Goal: Information Seeking & Learning: Learn about a topic

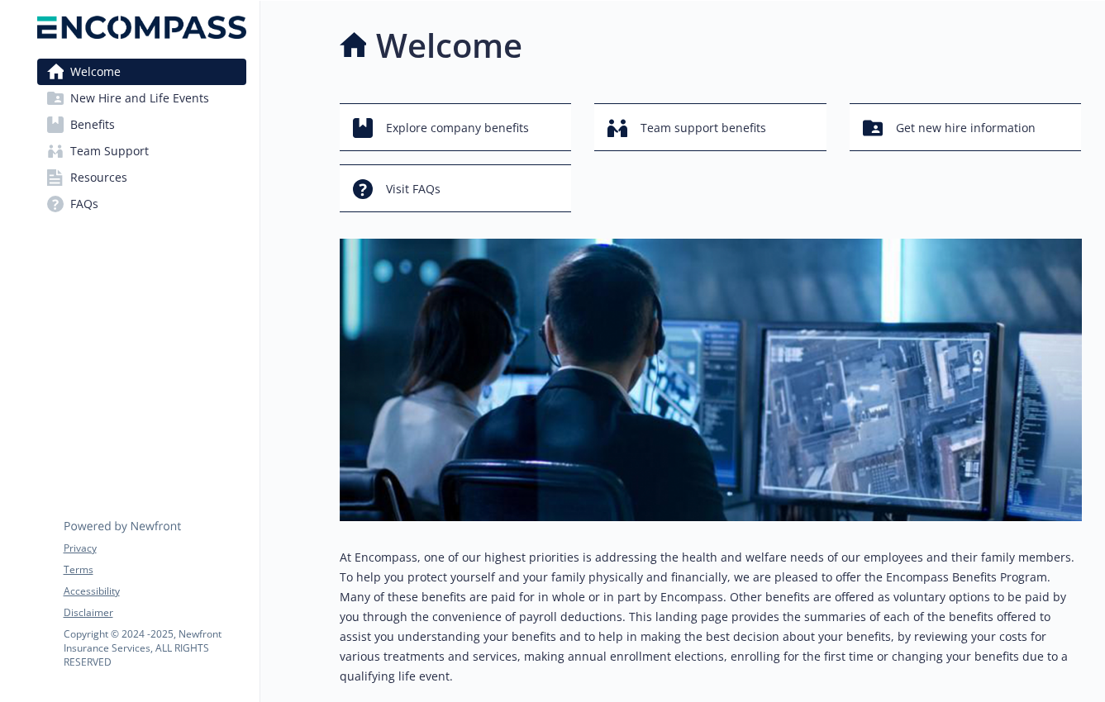
click at [6, 335] on div at bounding box center [12, 438] width 24 height 874
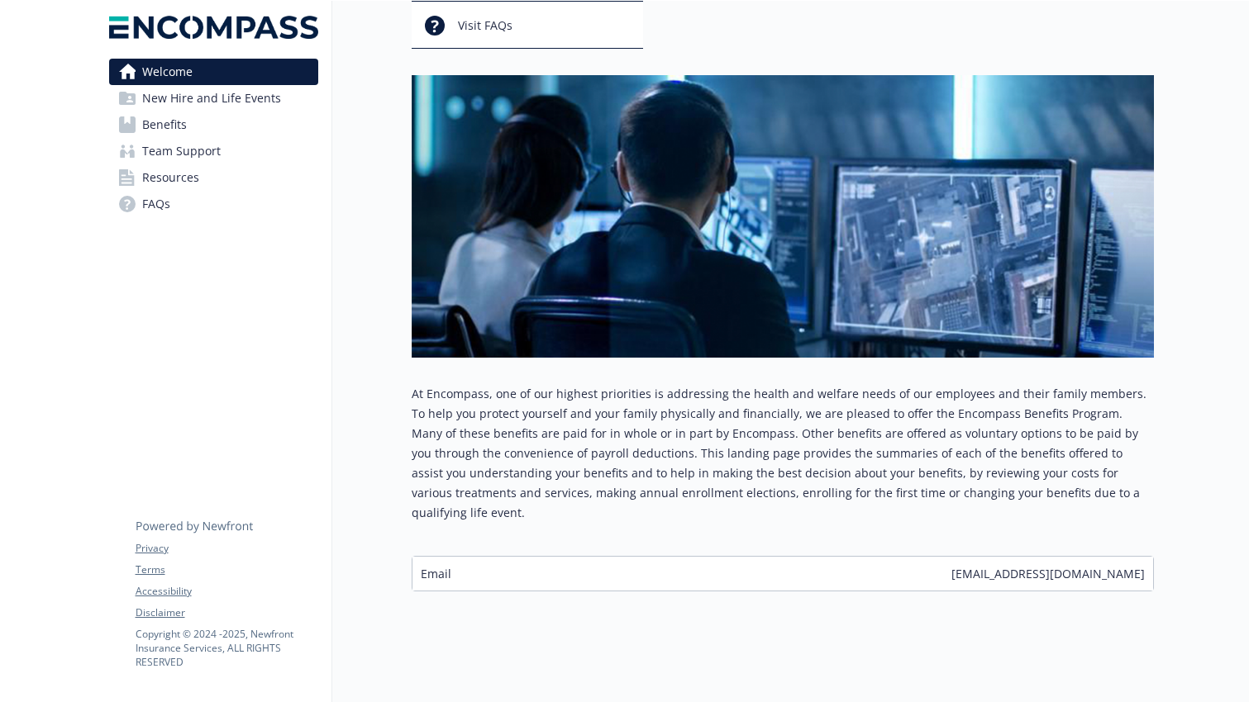
scroll to position [164, 0]
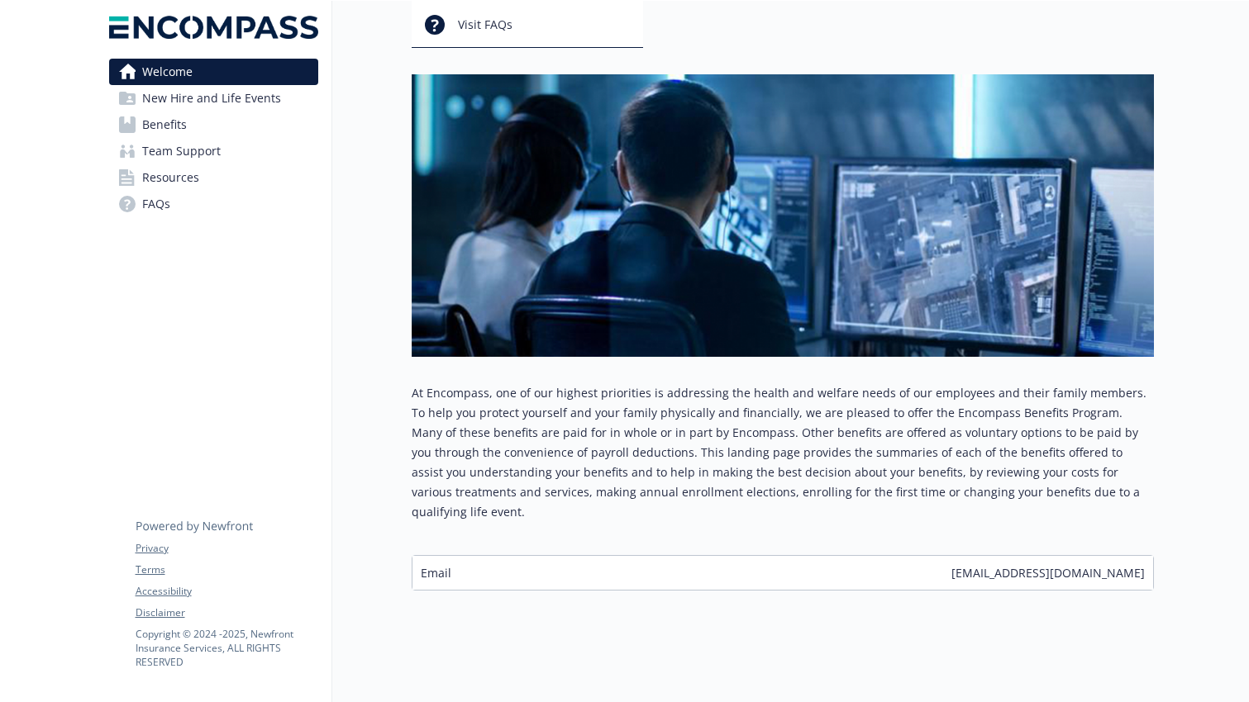
click at [181, 125] on span "Benefits" at bounding box center [164, 125] width 45 height 26
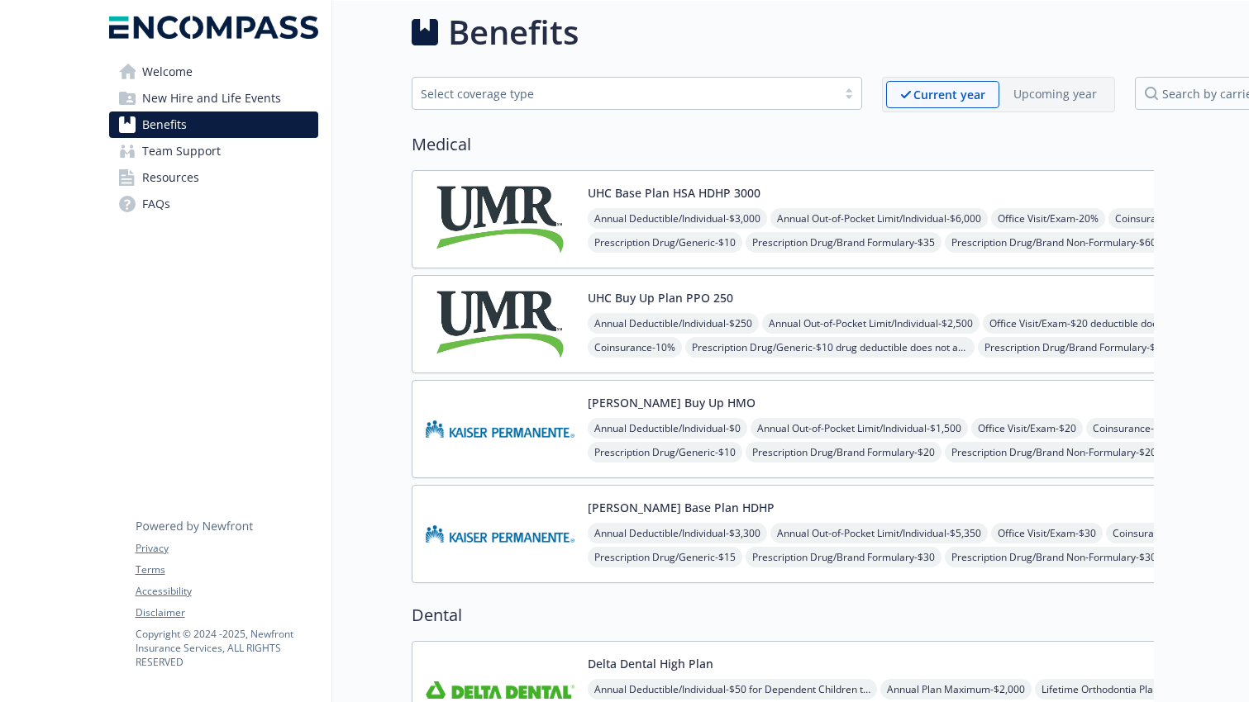
scroll to position [164, 0]
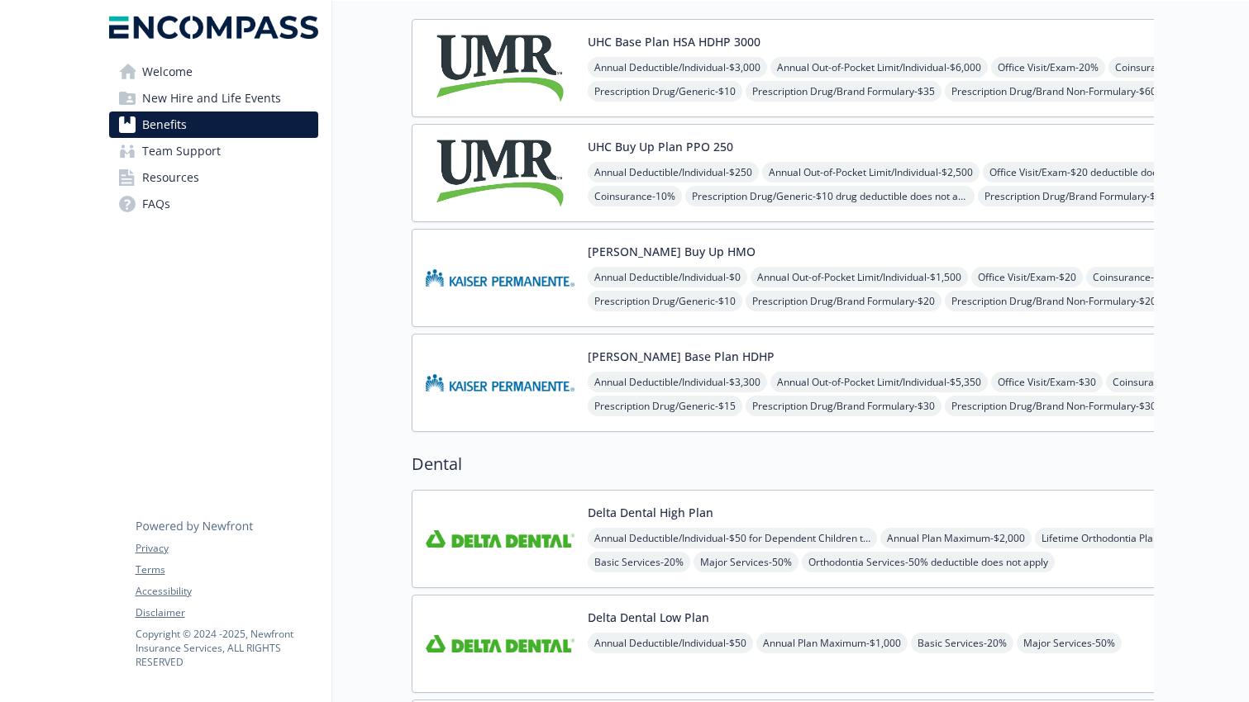
click at [178, 160] on span "Team Support" at bounding box center [181, 151] width 79 height 26
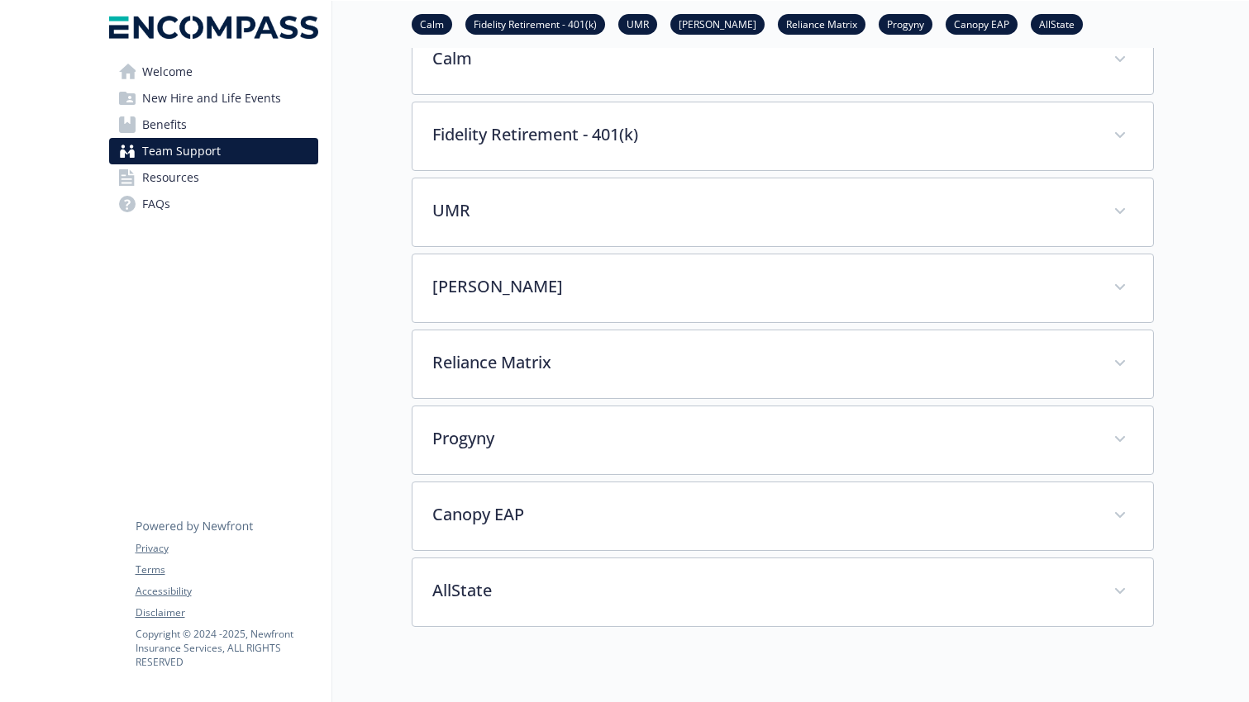
scroll to position [291, 0]
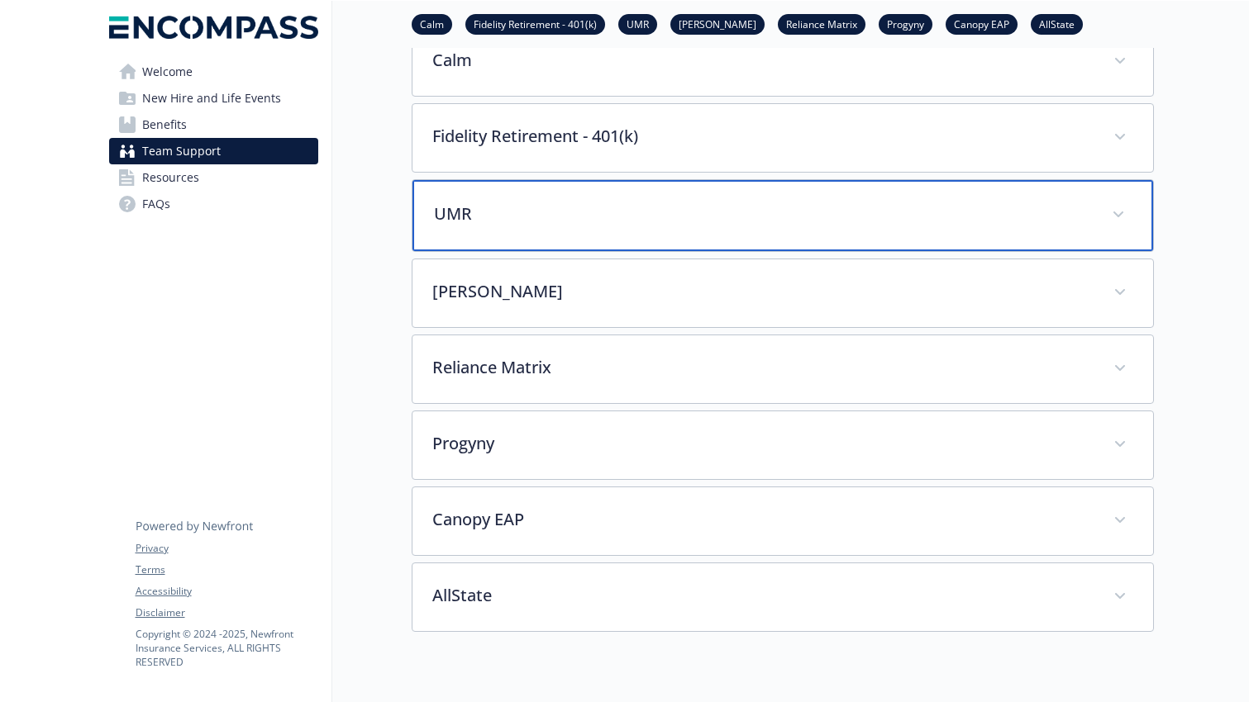
click at [1104, 217] on div "UMR" at bounding box center [782, 215] width 740 height 71
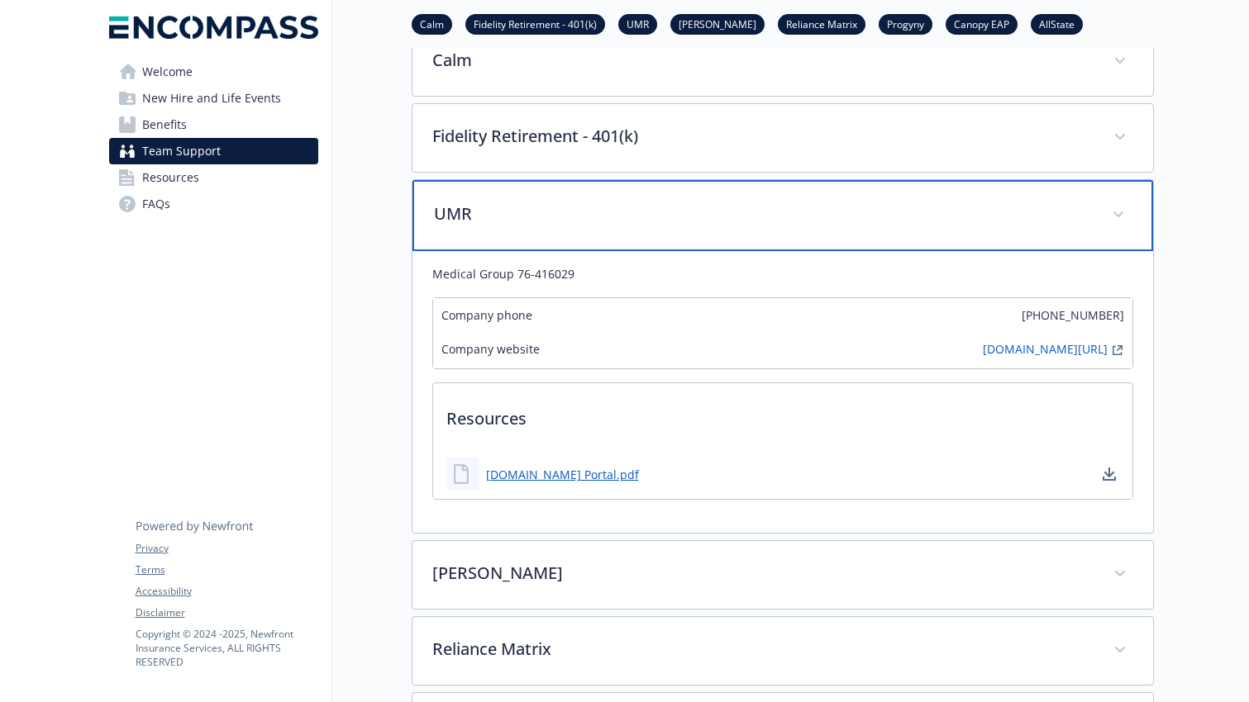
click at [1104, 217] on div "UMR" at bounding box center [782, 215] width 740 height 71
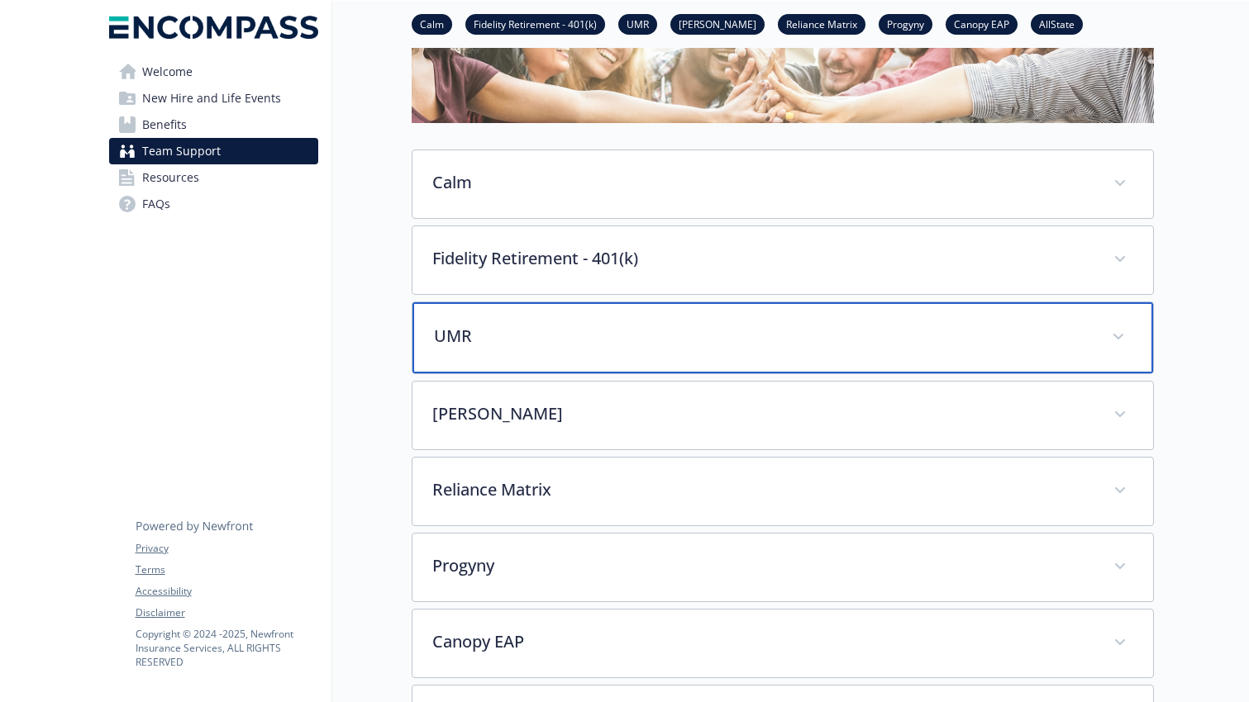
scroll to position [166, 0]
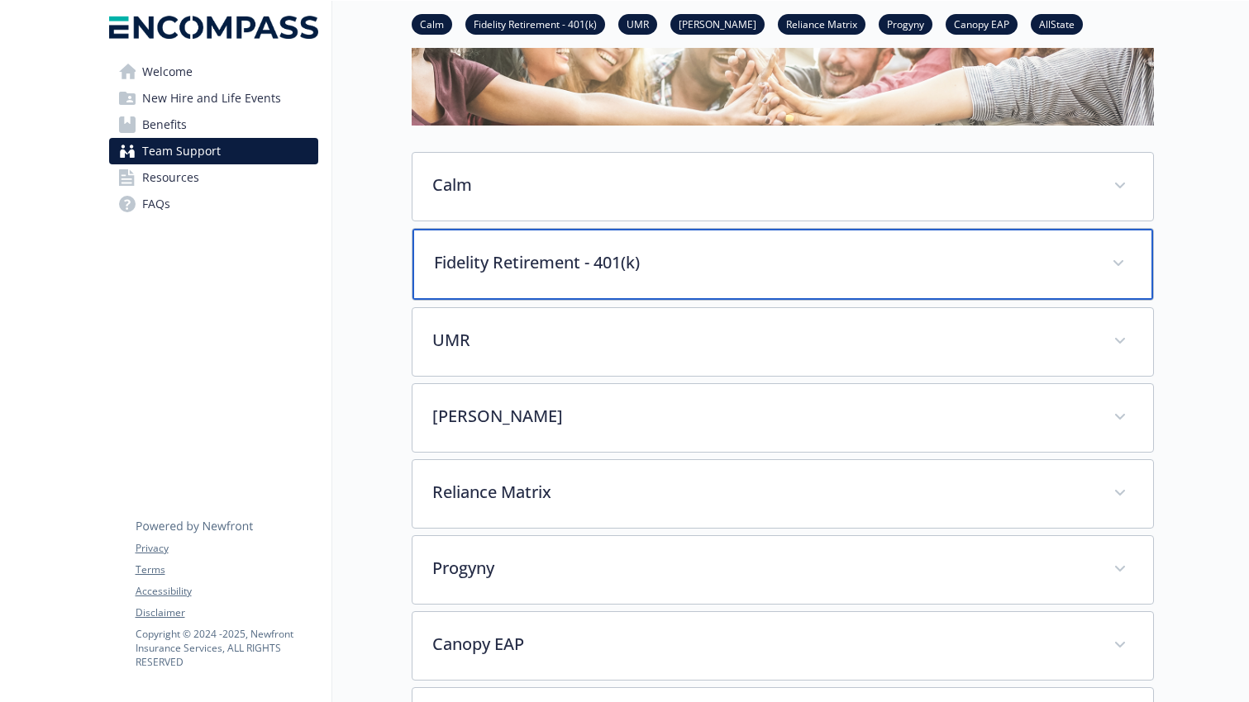
click at [1074, 256] on p "Fidelity Retirement - 401(k)" at bounding box center [763, 262] width 658 height 25
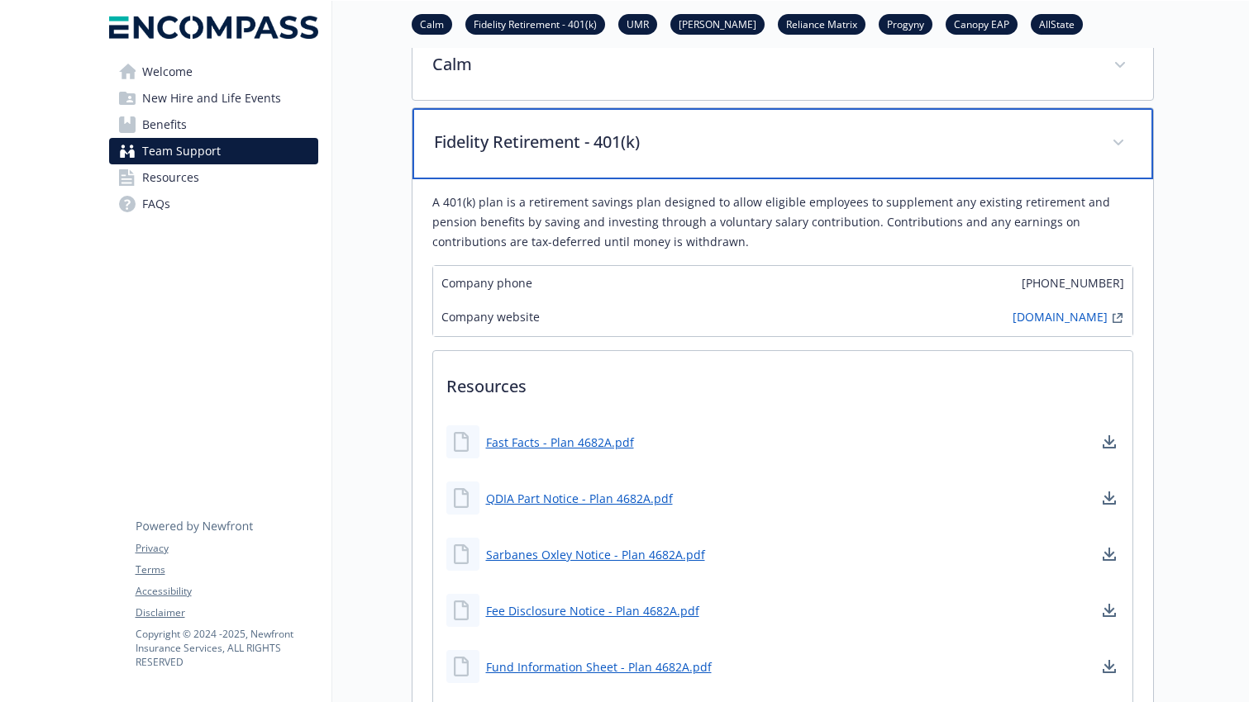
scroll to position [286, 0]
click at [1104, 139] on span at bounding box center [1118, 144] width 26 height 26
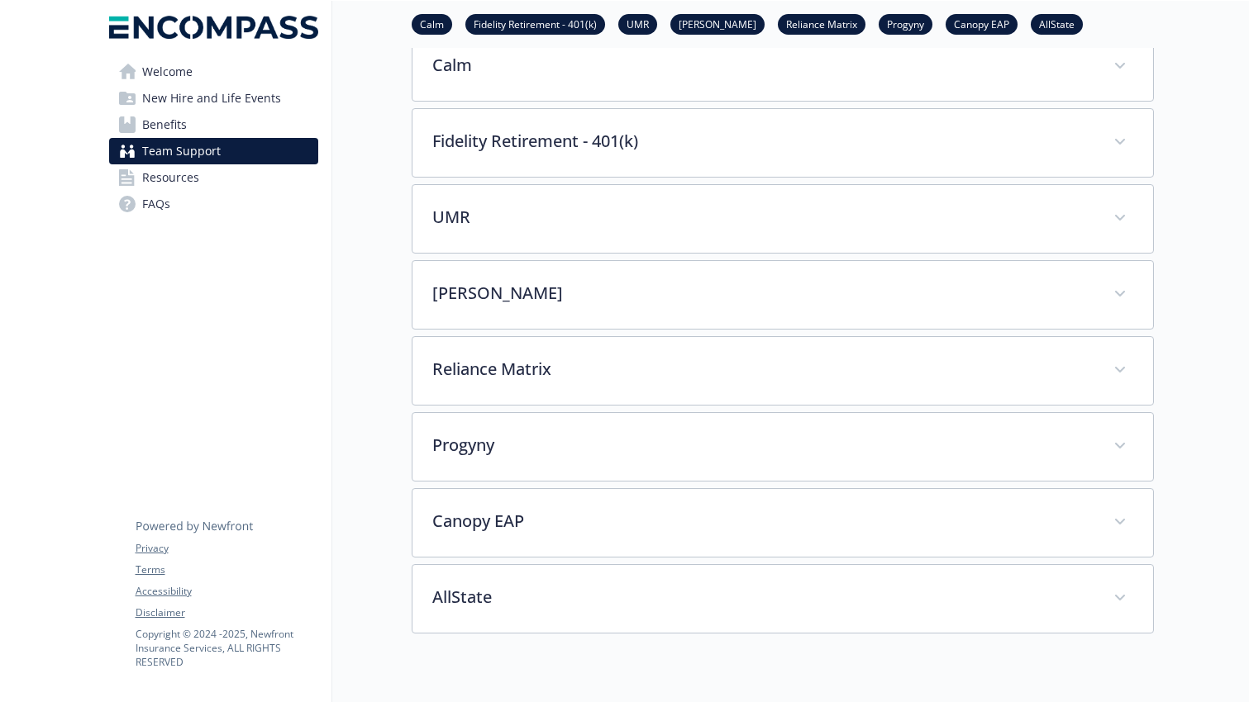
click at [170, 182] on span "Resources" at bounding box center [170, 177] width 57 height 26
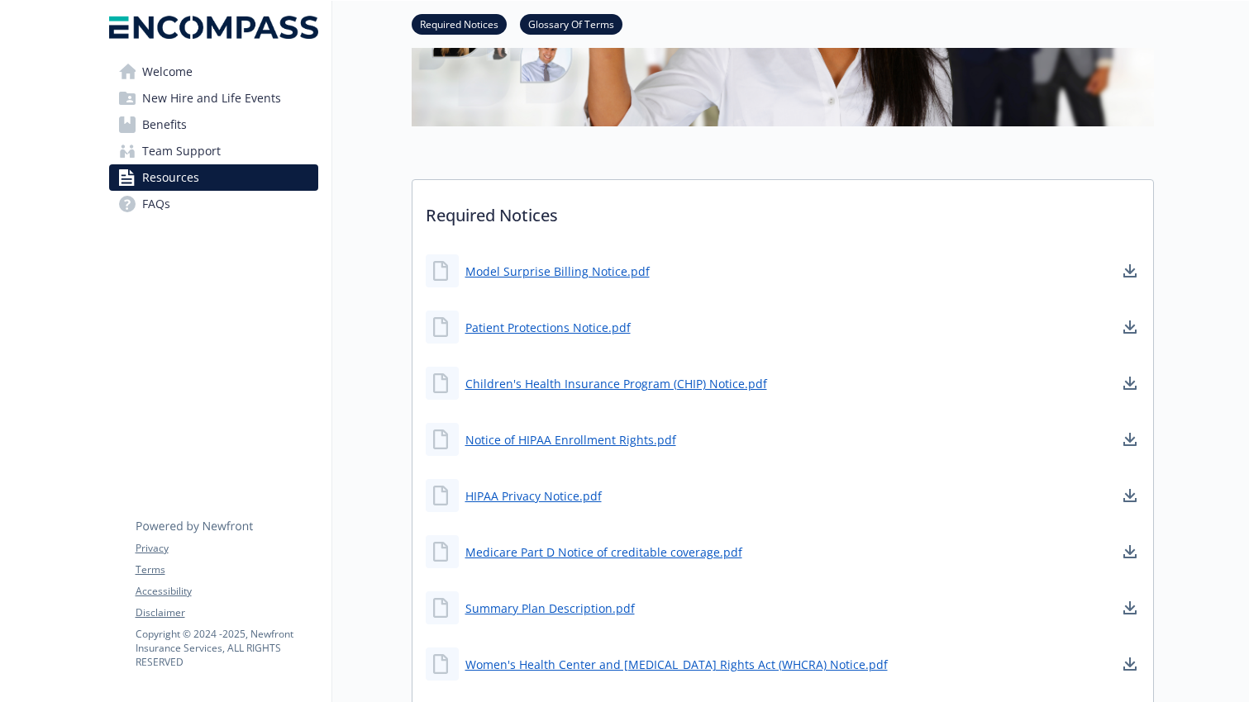
scroll to position [326, 0]
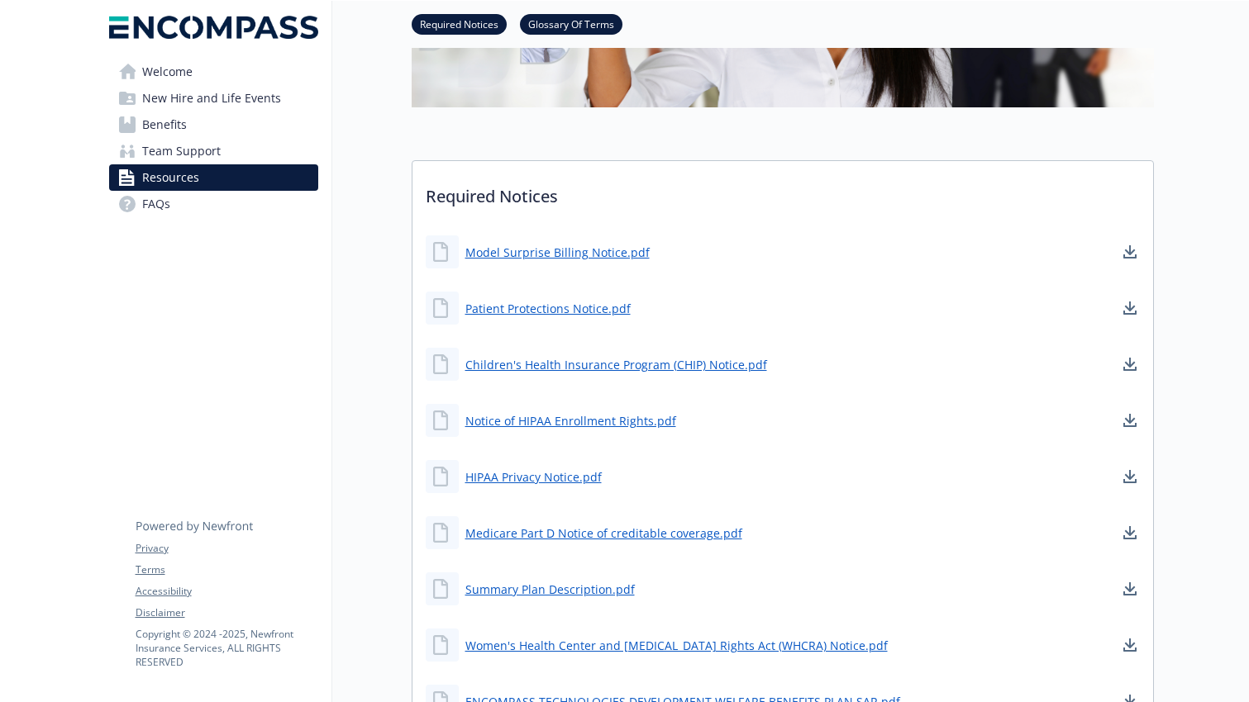
click at [204, 148] on span "Team Support" at bounding box center [181, 151] width 79 height 26
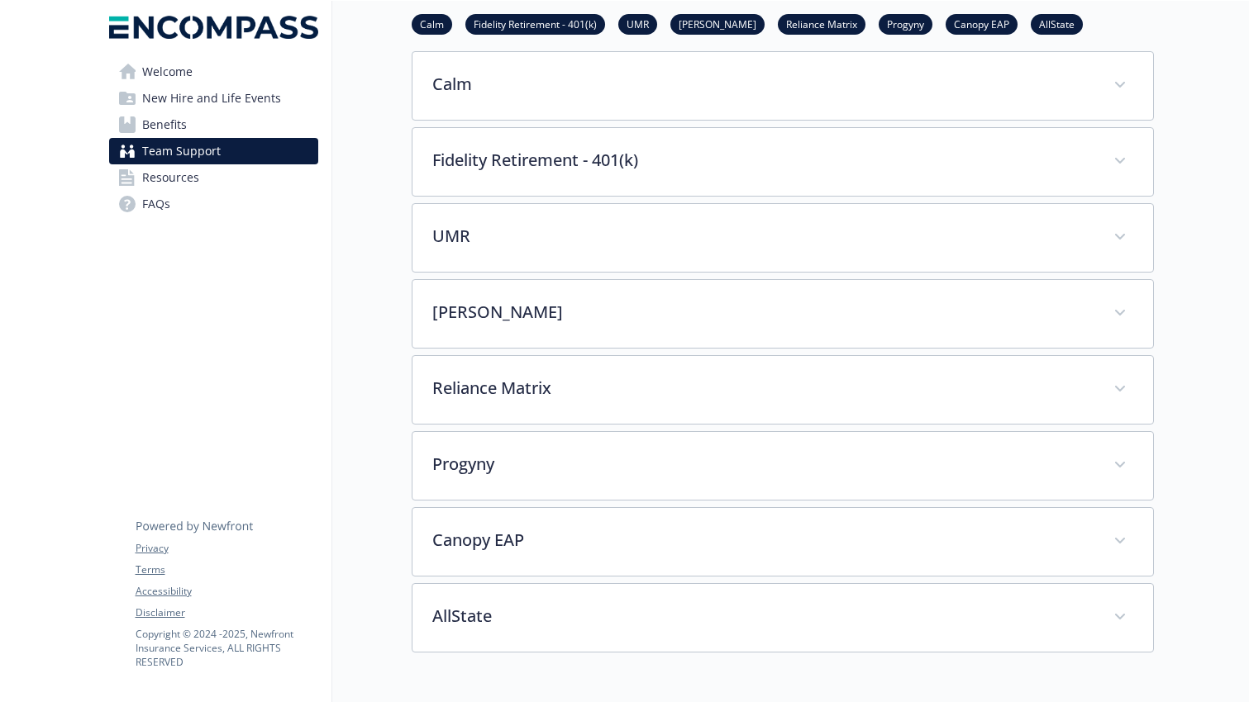
scroll to position [193, 0]
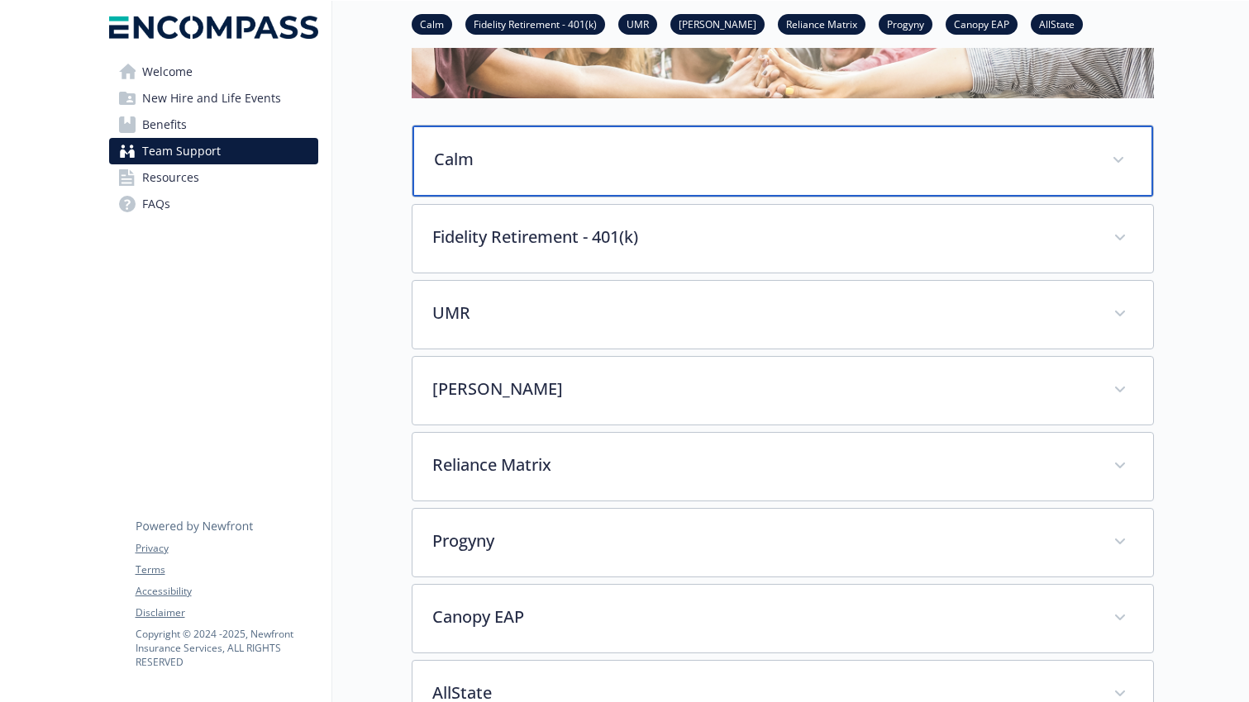
click at [1104, 168] on span at bounding box center [1118, 160] width 26 height 26
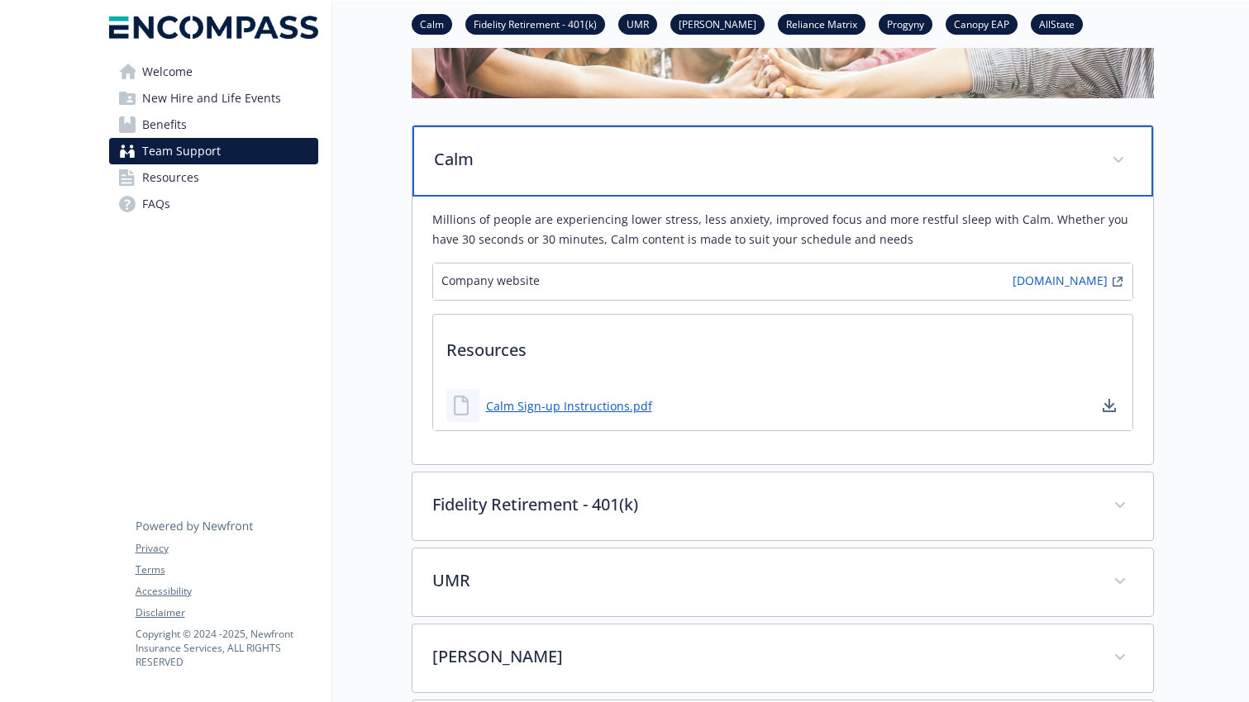
drag, startPoint x: 1127, startPoint y: 165, endPoint x: 1184, endPoint y: 252, distance: 103.8
click at [1104, 252] on div "Skip to main content Welcome New Hire and Life Events Benefits Team Support Res…" at bounding box center [624, 565] width 1249 height 1516
click at [1104, 158] on span at bounding box center [1118, 160] width 26 height 26
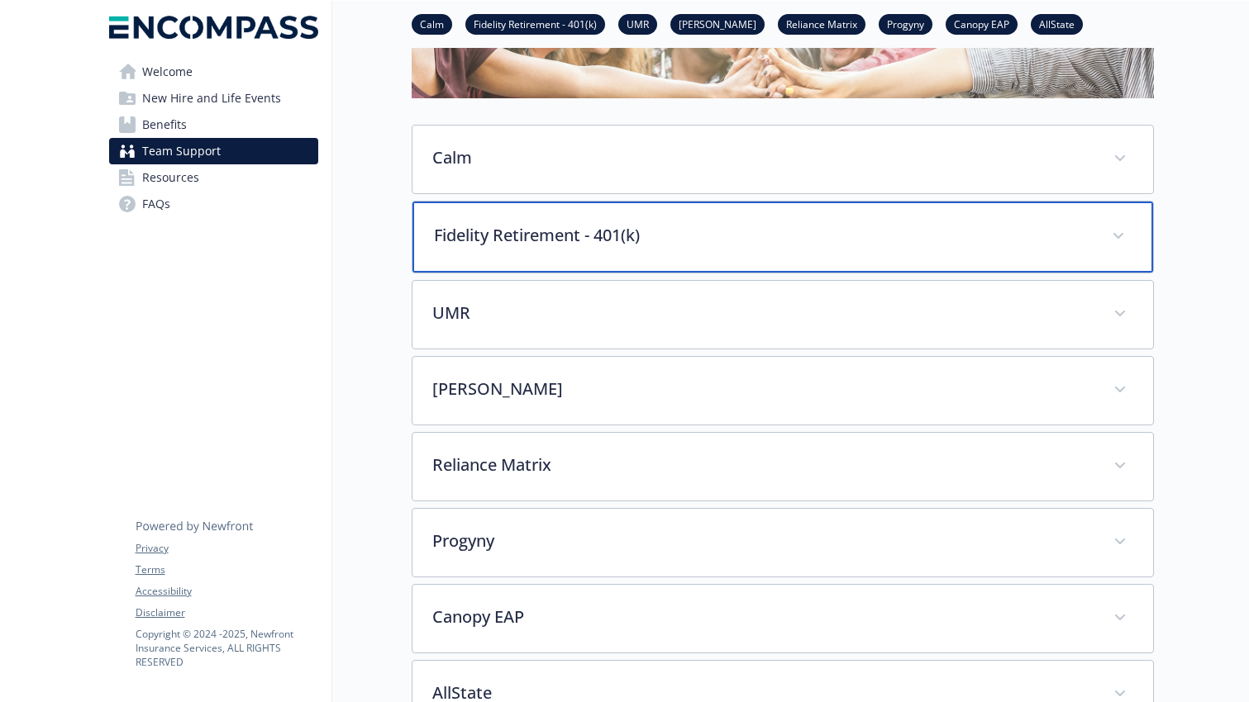
click at [1104, 242] on div "Fidelity Retirement - 401(k)" at bounding box center [782, 237] width 740 height 71
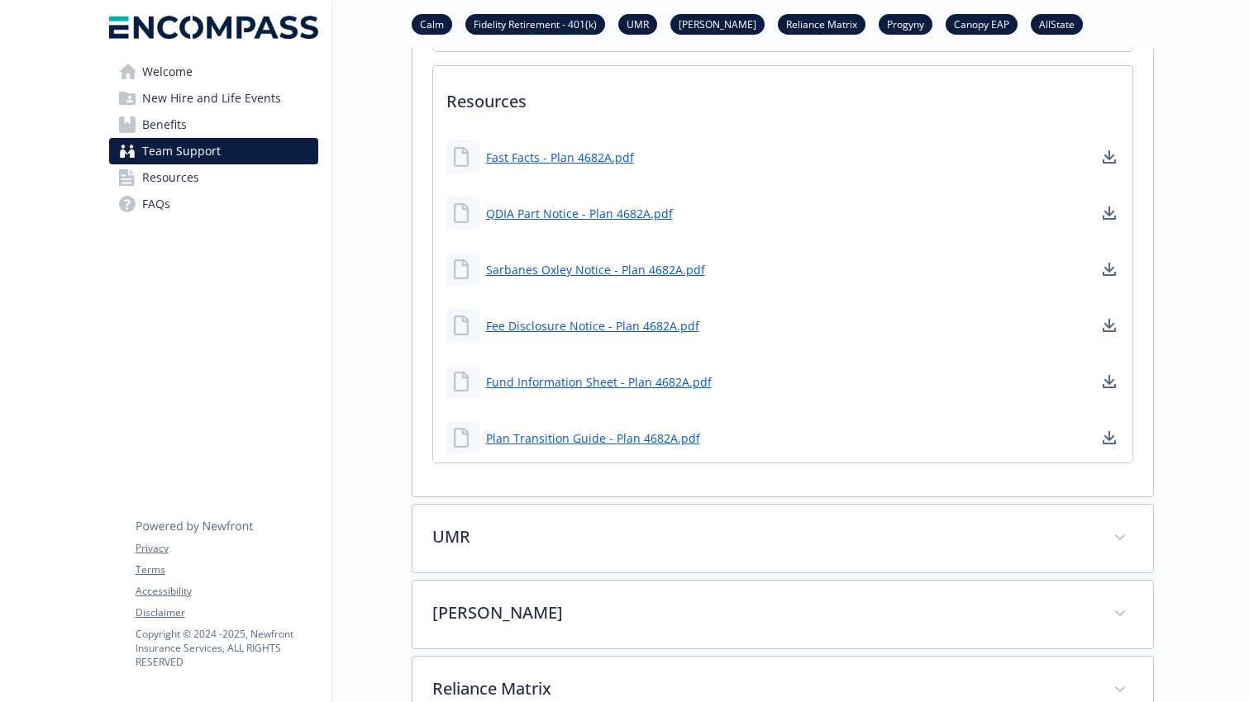
scroll to position [738, 0]
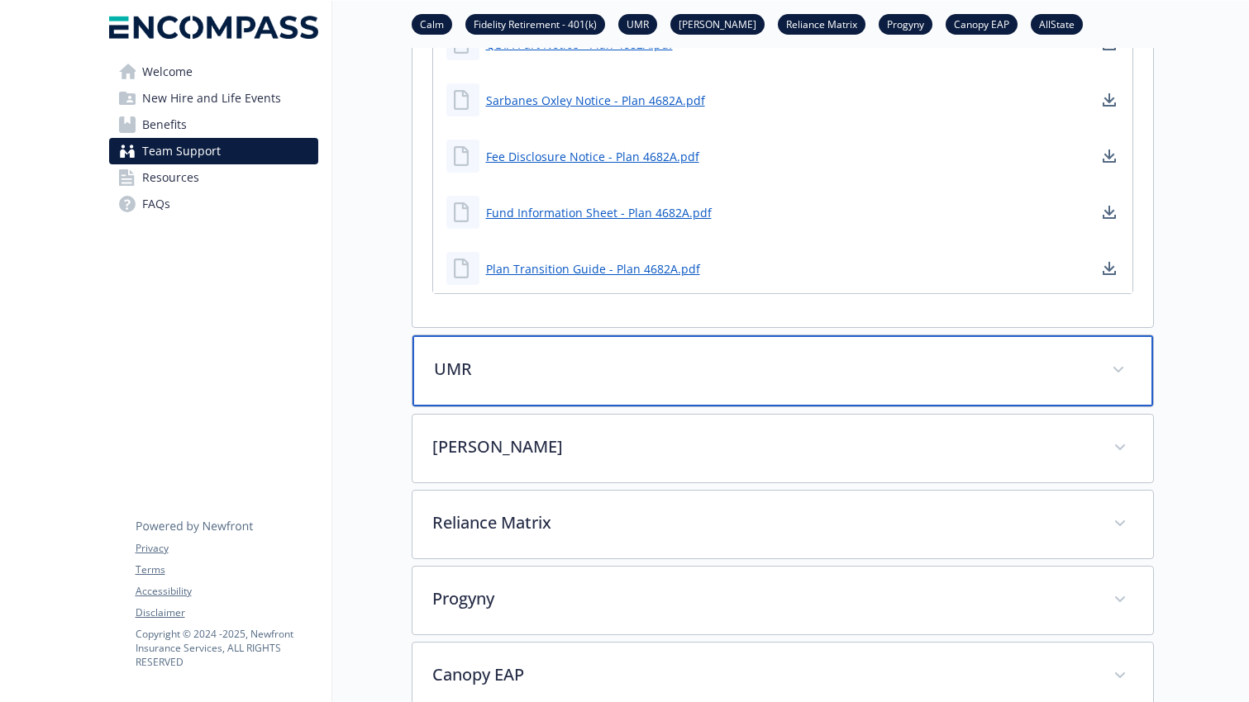
click at [1104, 381] on span at bounding box center [1118, 370] width 26 height 26
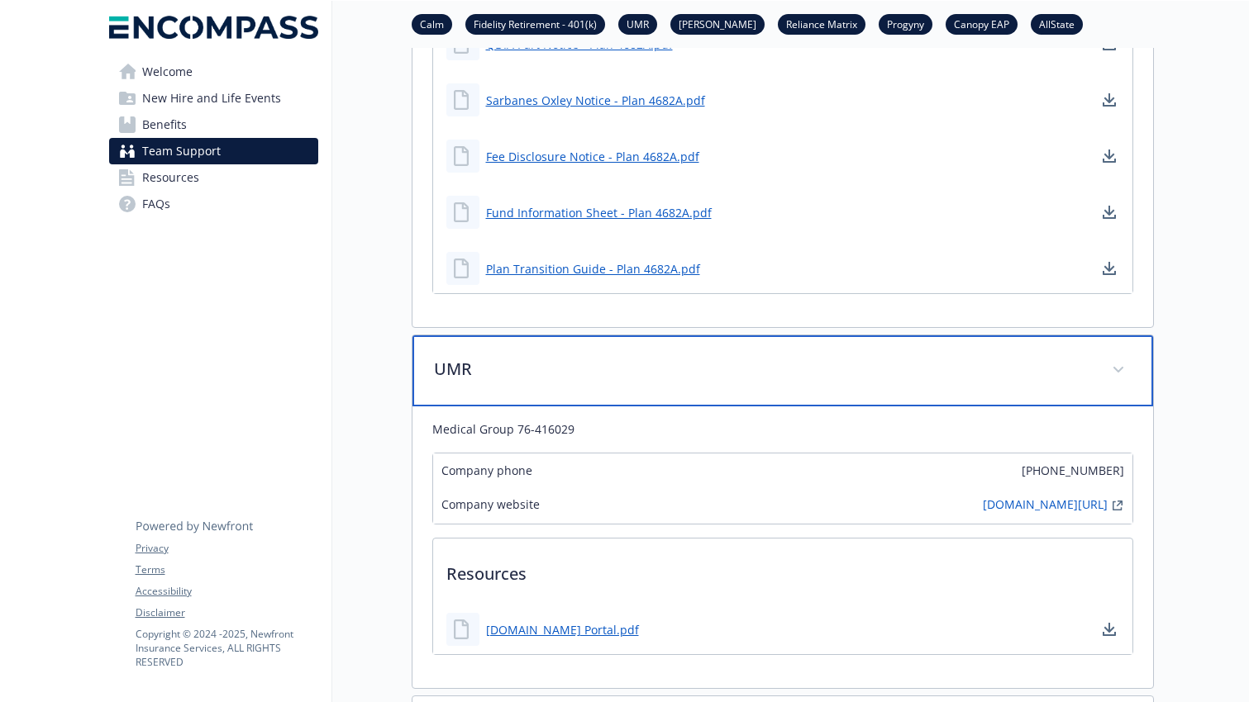
click at [1104, 371] on icon at bounding box center [1118, 370] width 10 height 7
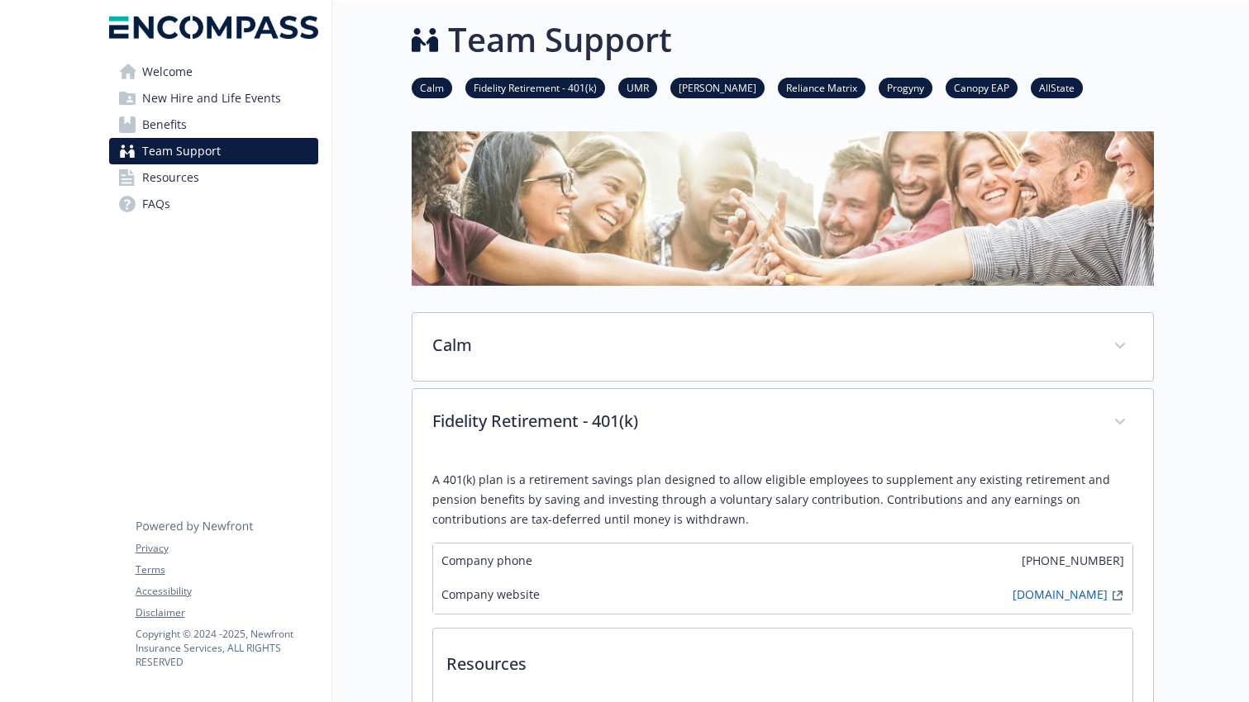
scroll to position [0, 0]
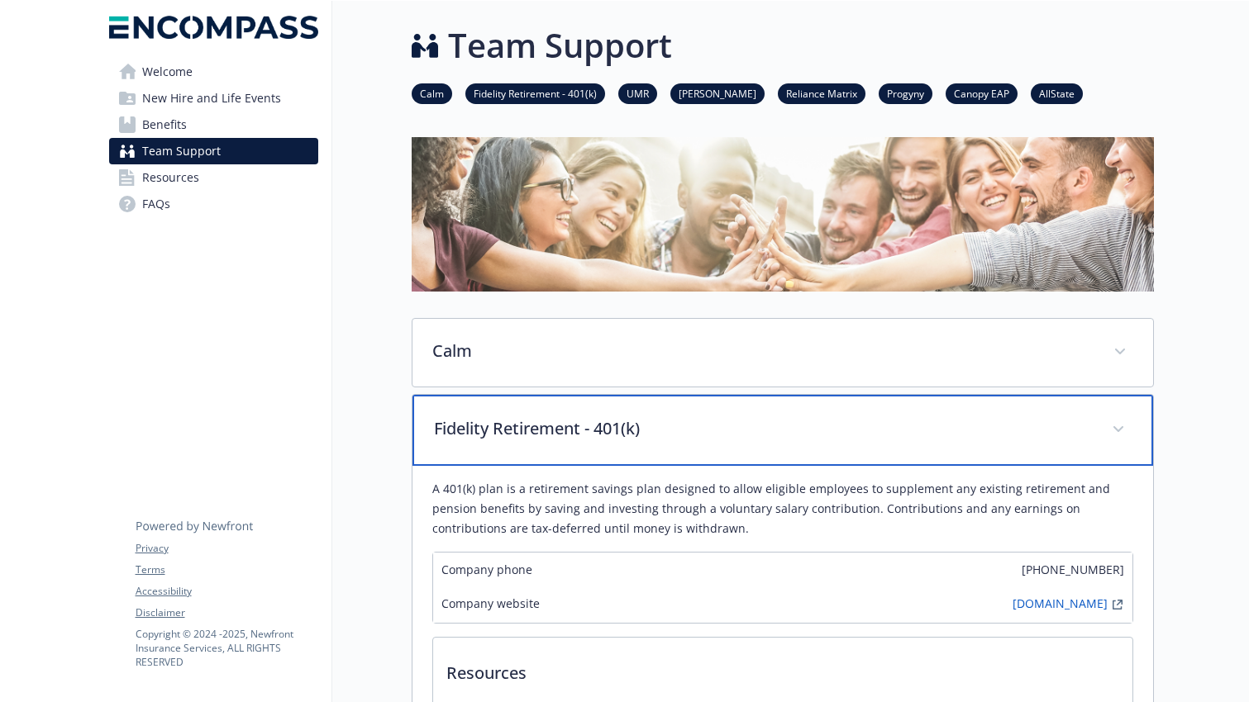
click at [1104, 429] on span at bounding box center [1118, 430] width 26 height 26
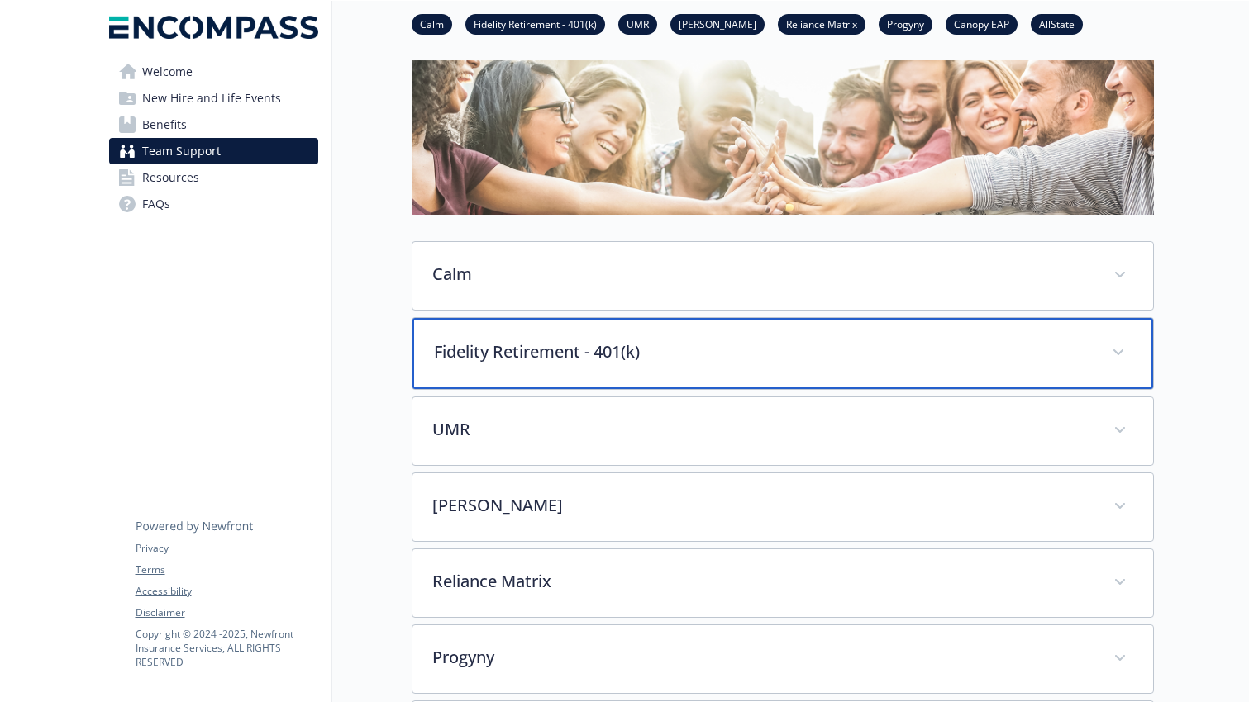
scroll to position [307, 0]
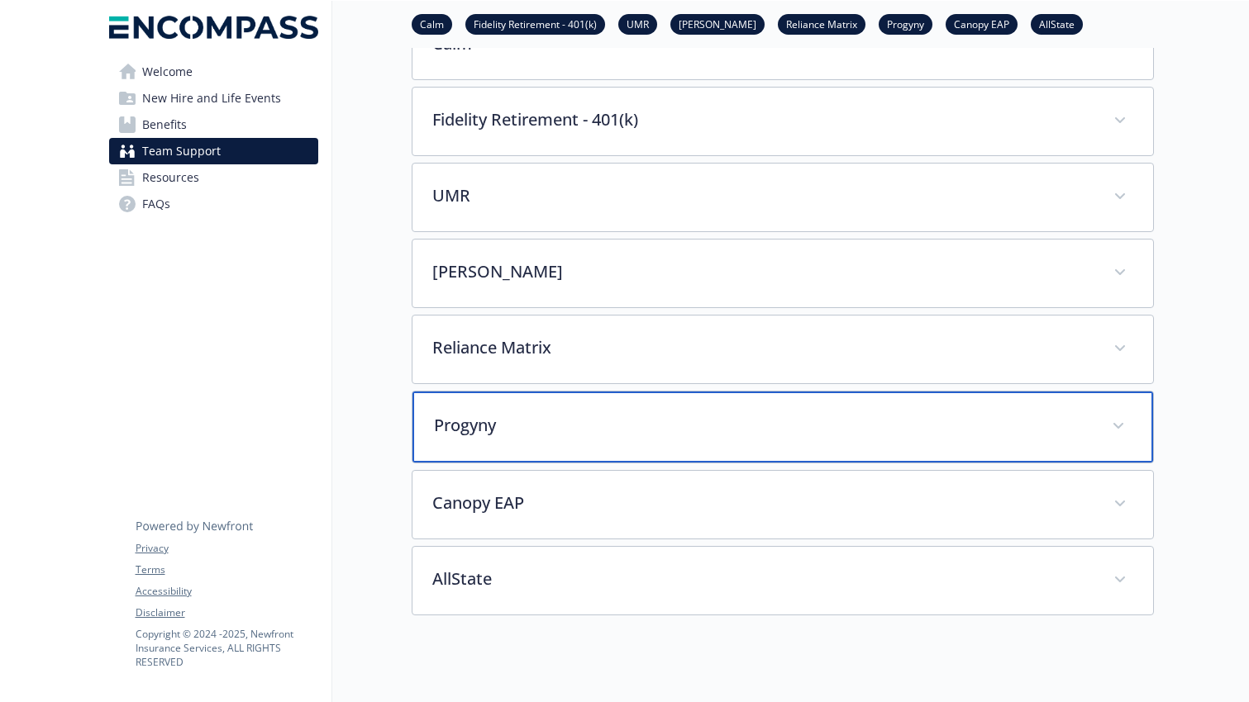
click at [1104, 425] on span at bounding box center [1118, 426] width 26 height 26
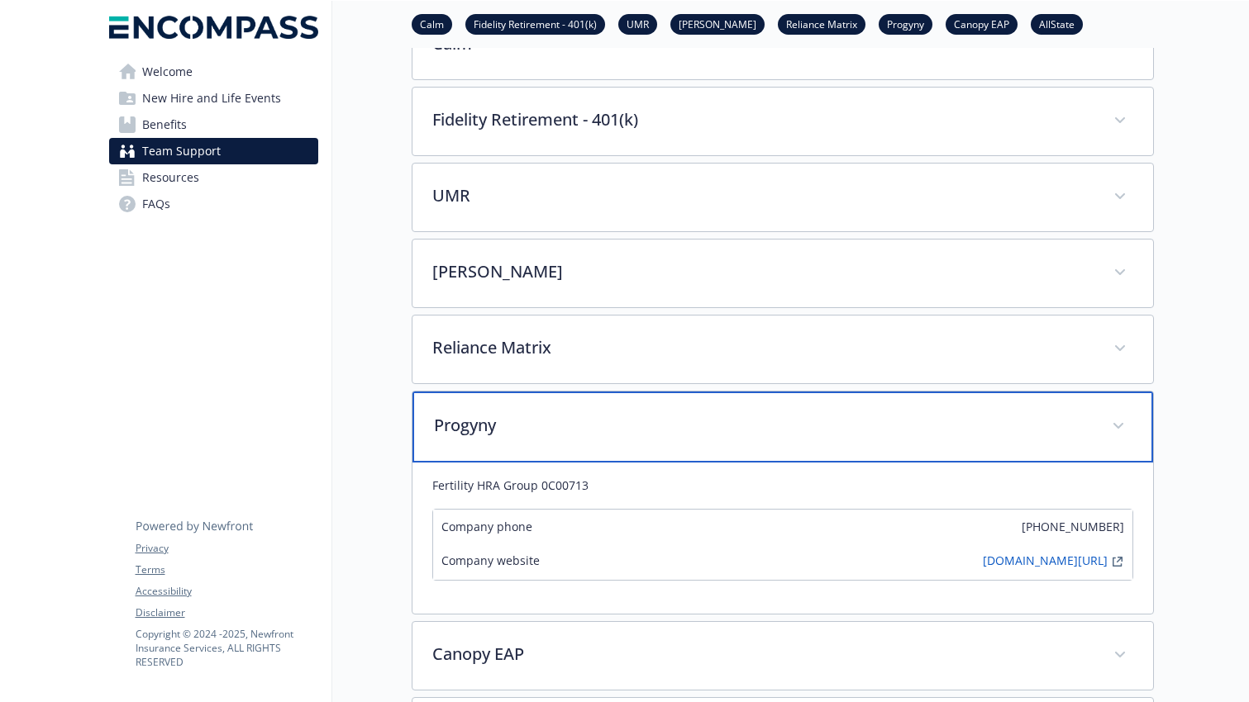
click at [1104, 421] on span at bounding box center [1118, 426] width 26 height 26
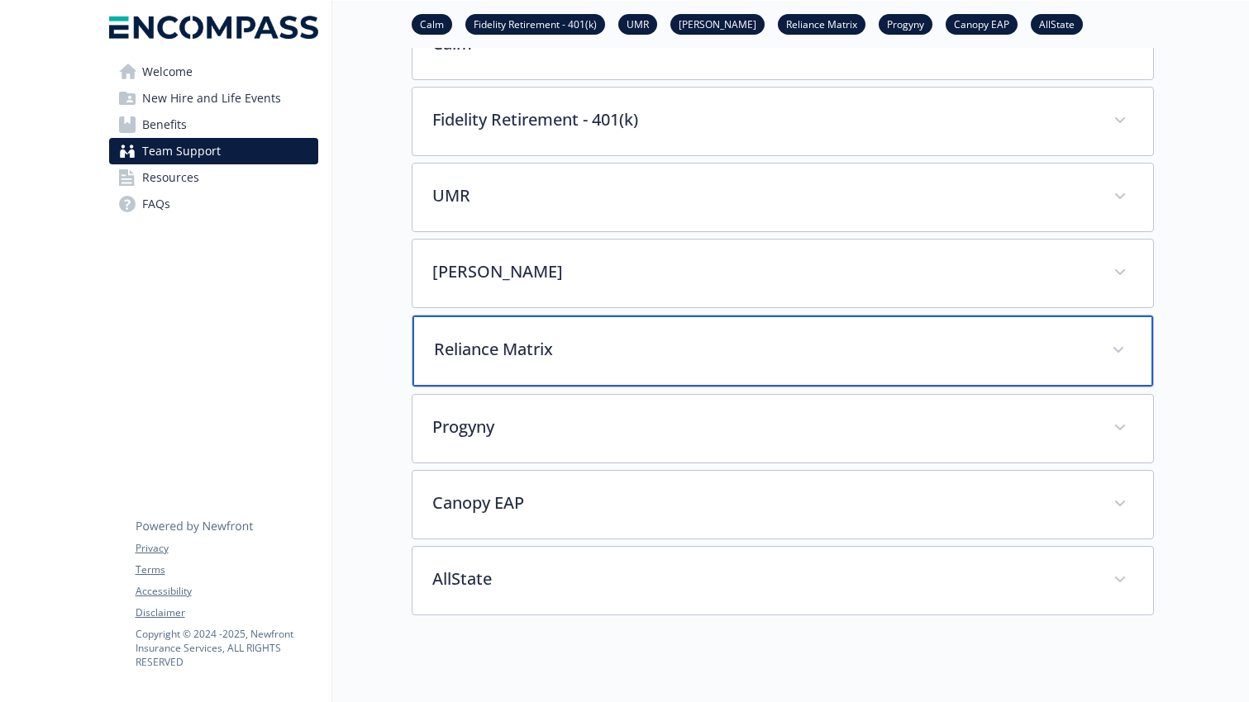
click at [1104, 343] on div "Reliance Matrix" at bounding box center [782, 351] width 740 height 71
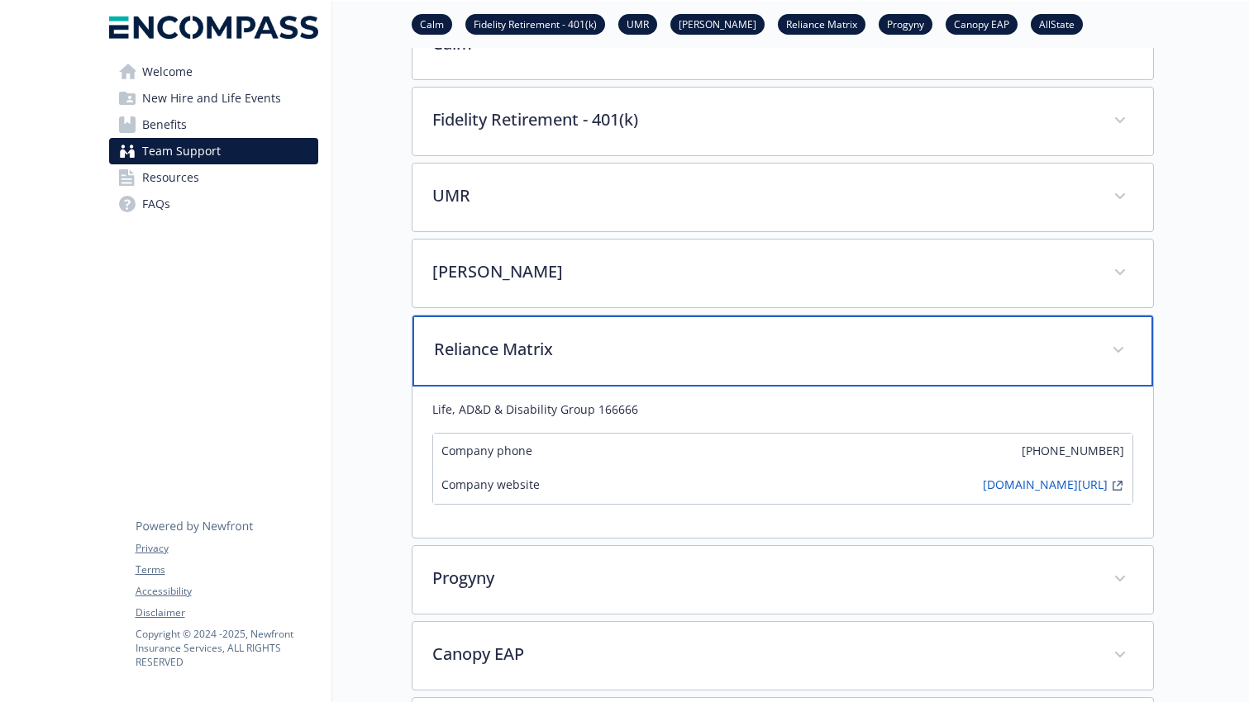
click at [1104, 347] on icon at bounding box center [1118, 350] width 10 height 7
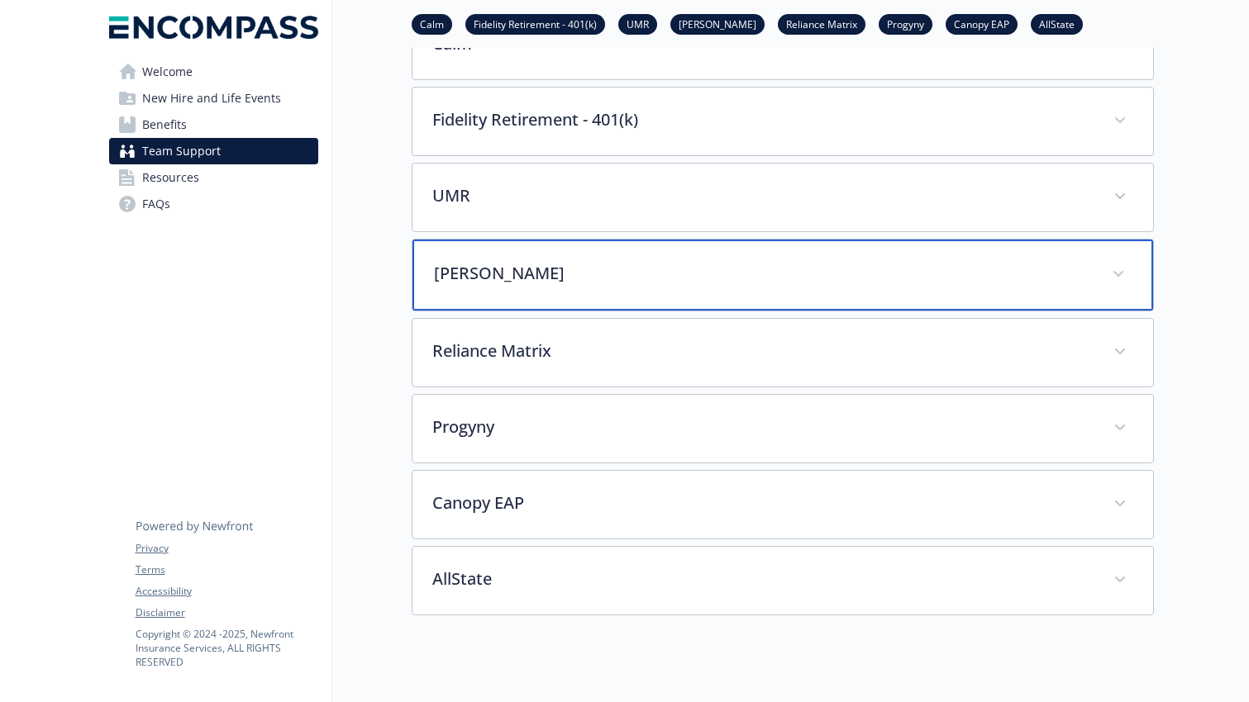
click at [1104, 275] on span at bounding box center [1118, 274] width 26 height 26
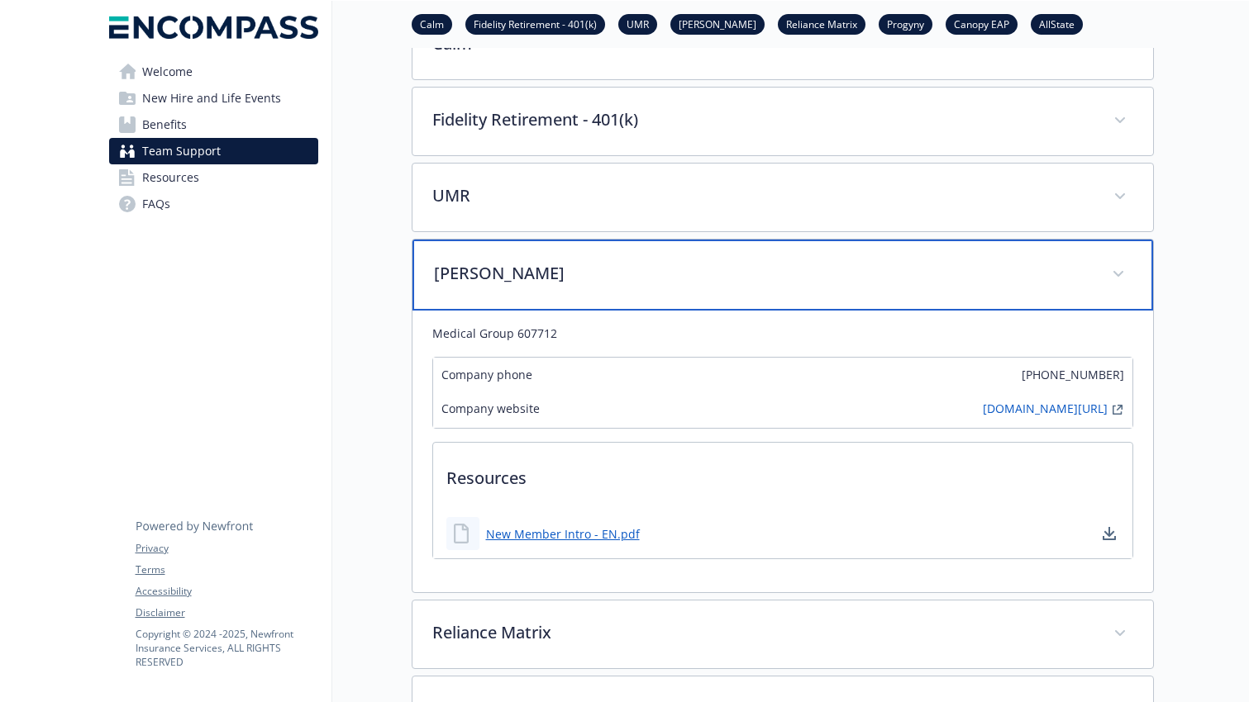
click at [1104, 275] on span at bounding box center [1118, 274] width 26 height 26
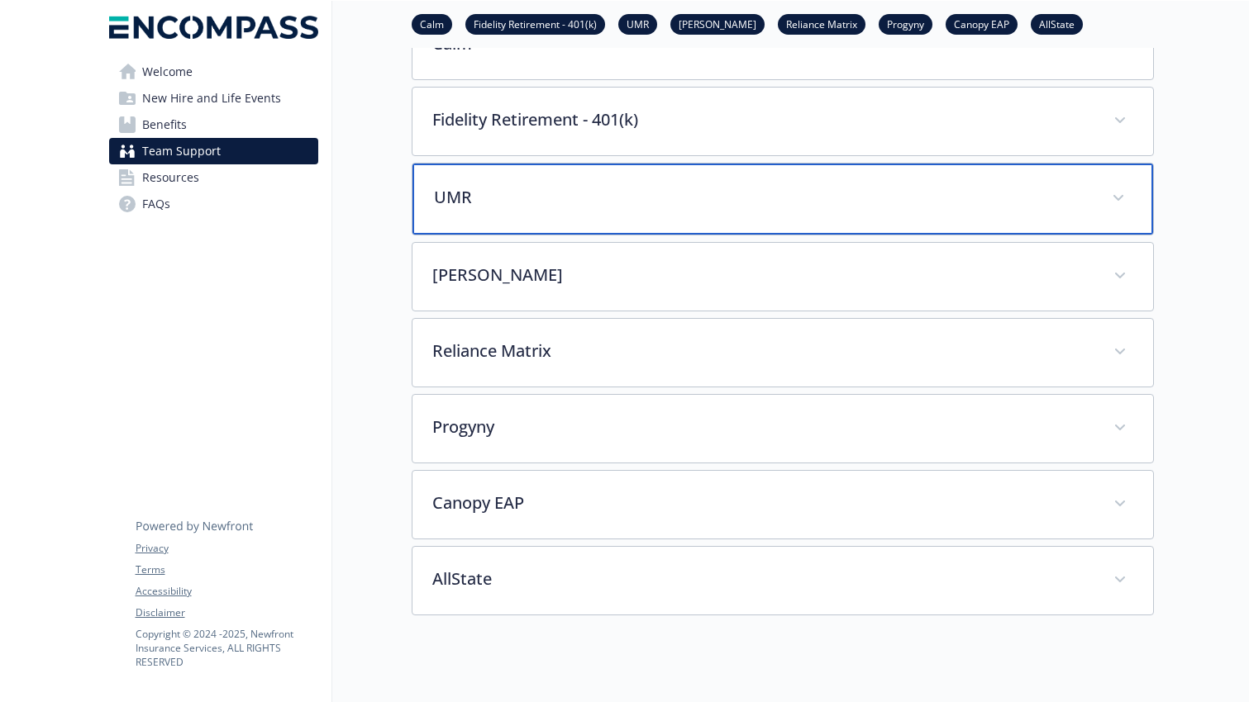
click at [1104, 196] on span at bounding box center [1118, 198] width 26 height 26
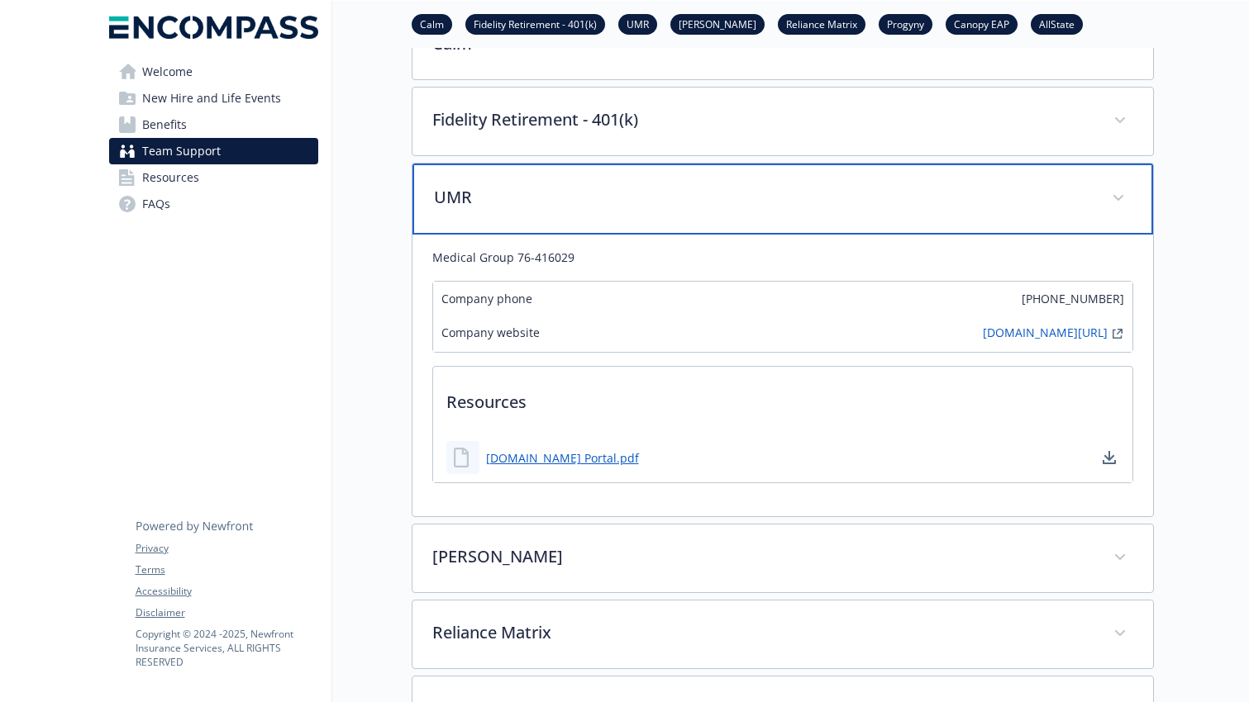
click at [1104, 196] on span at bounding box center [1118, 198] width 26 height 26
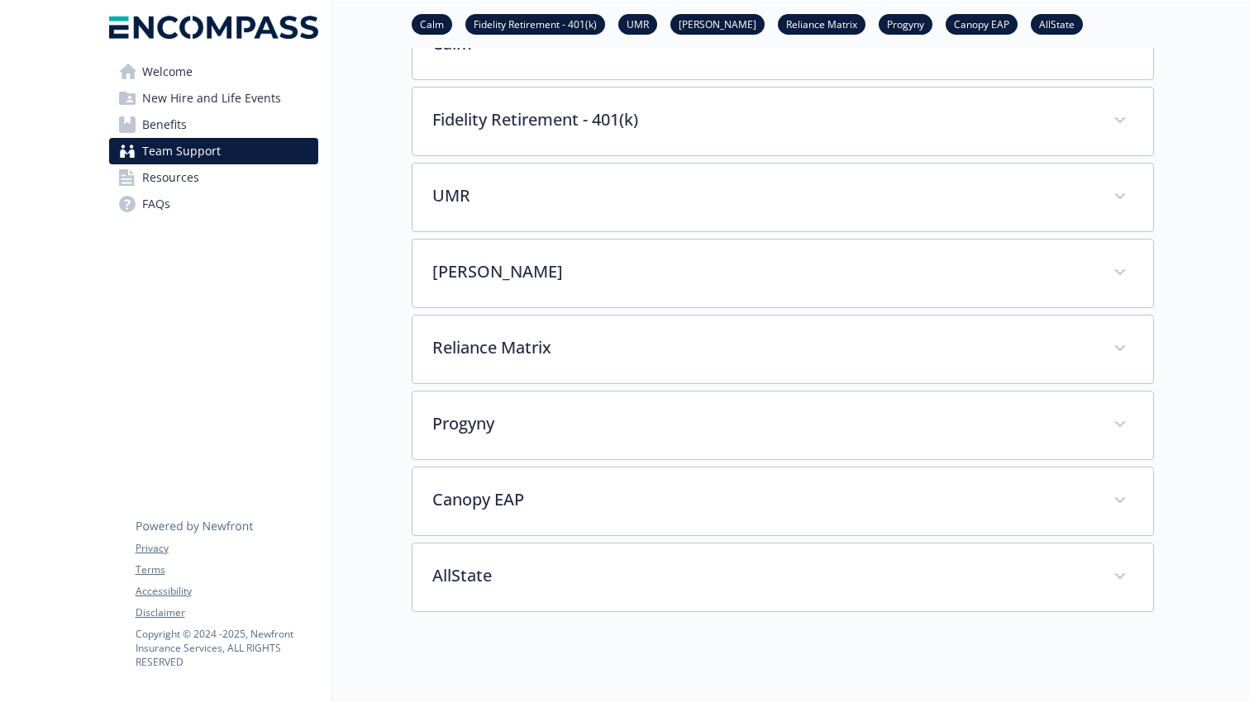
click at [398, 234] on div "Team Support Calm Fidelity Retirement - 401(k) UMR [PERSON_NAME] Reliance Matri…" at bounding box center [742, 265] width 821 height 1145
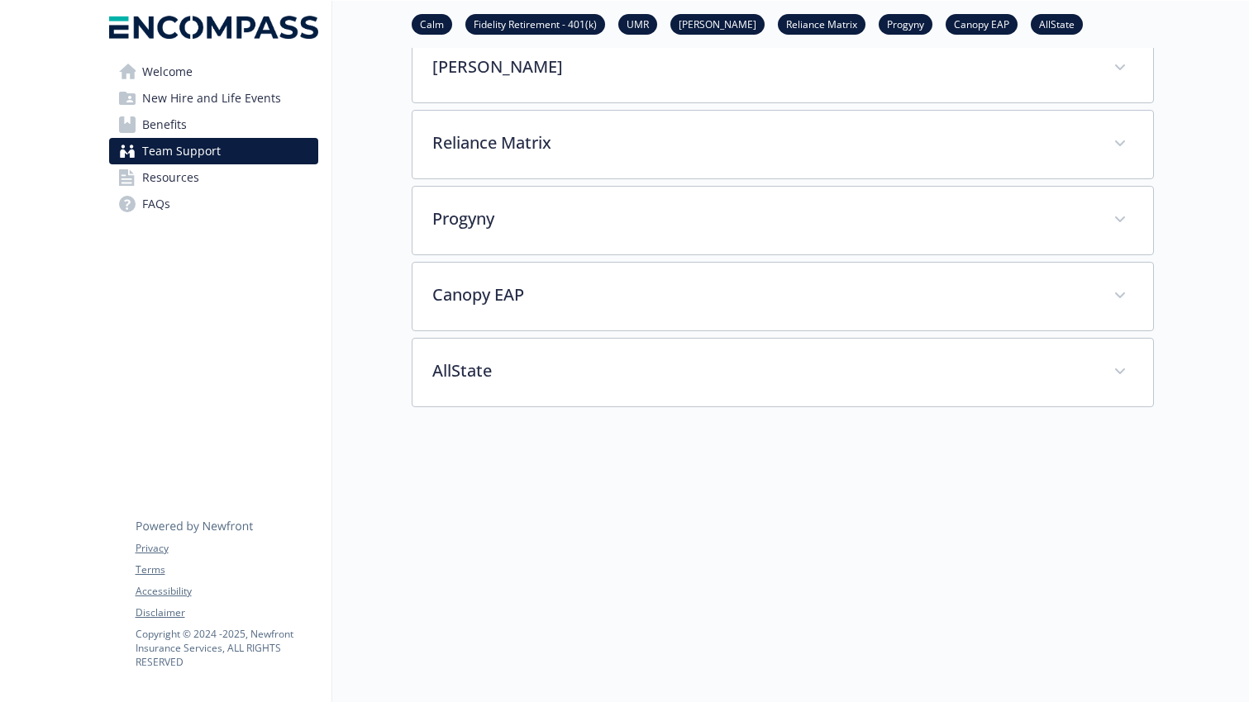
scroll to position [522, 0]
